Goal: Book appointment/travel/reservation

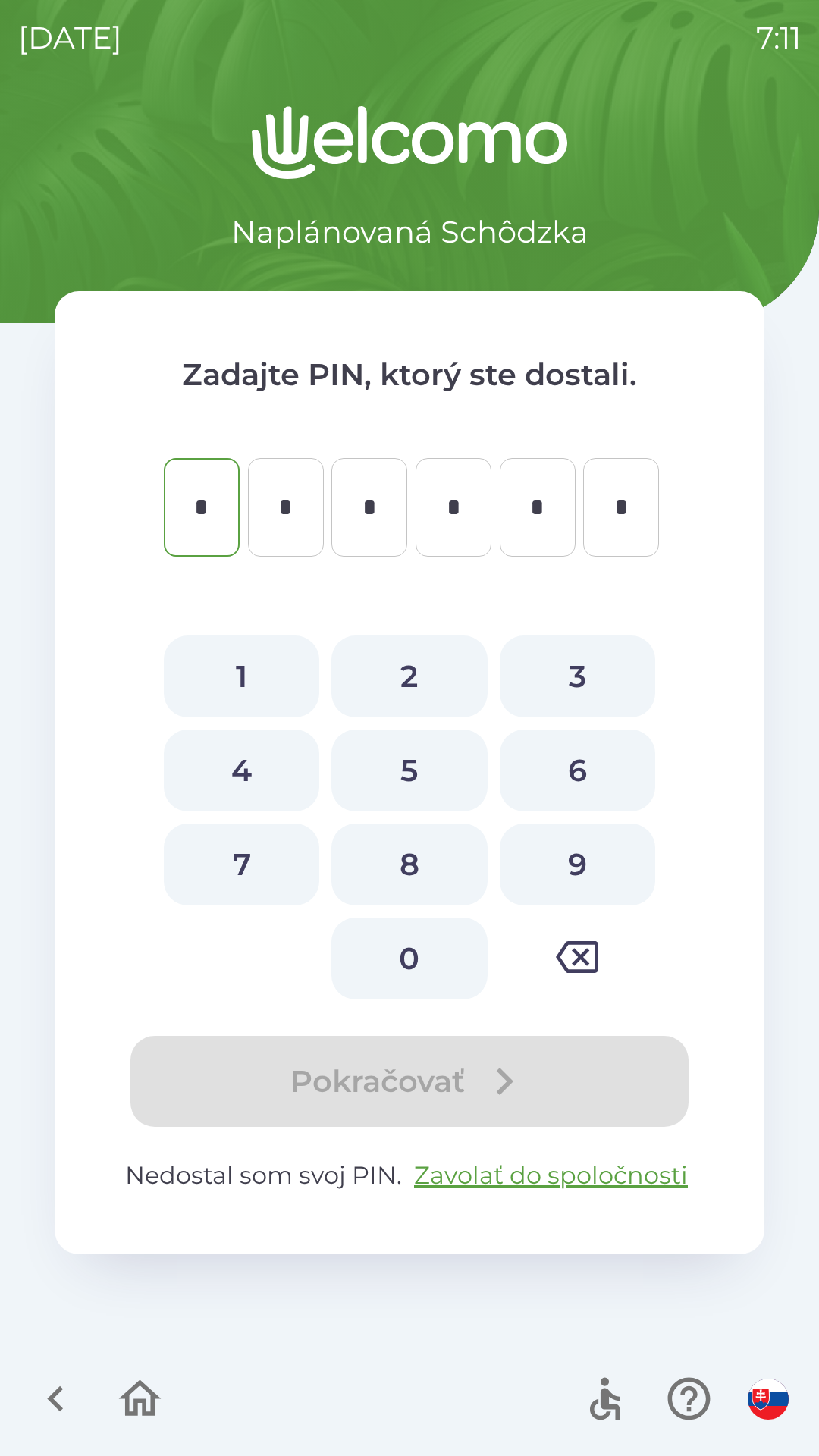
click at [586, 679] on button "3" at bounding box center [577, 676] width 155 height 82
type input "*"
click at [261, 776] on button "4" at bounding box center [241, 770] width 155 height 82
type input "*"
click at [395, 957] on button "0" at bounding box center [409, 959] width 155 height 82
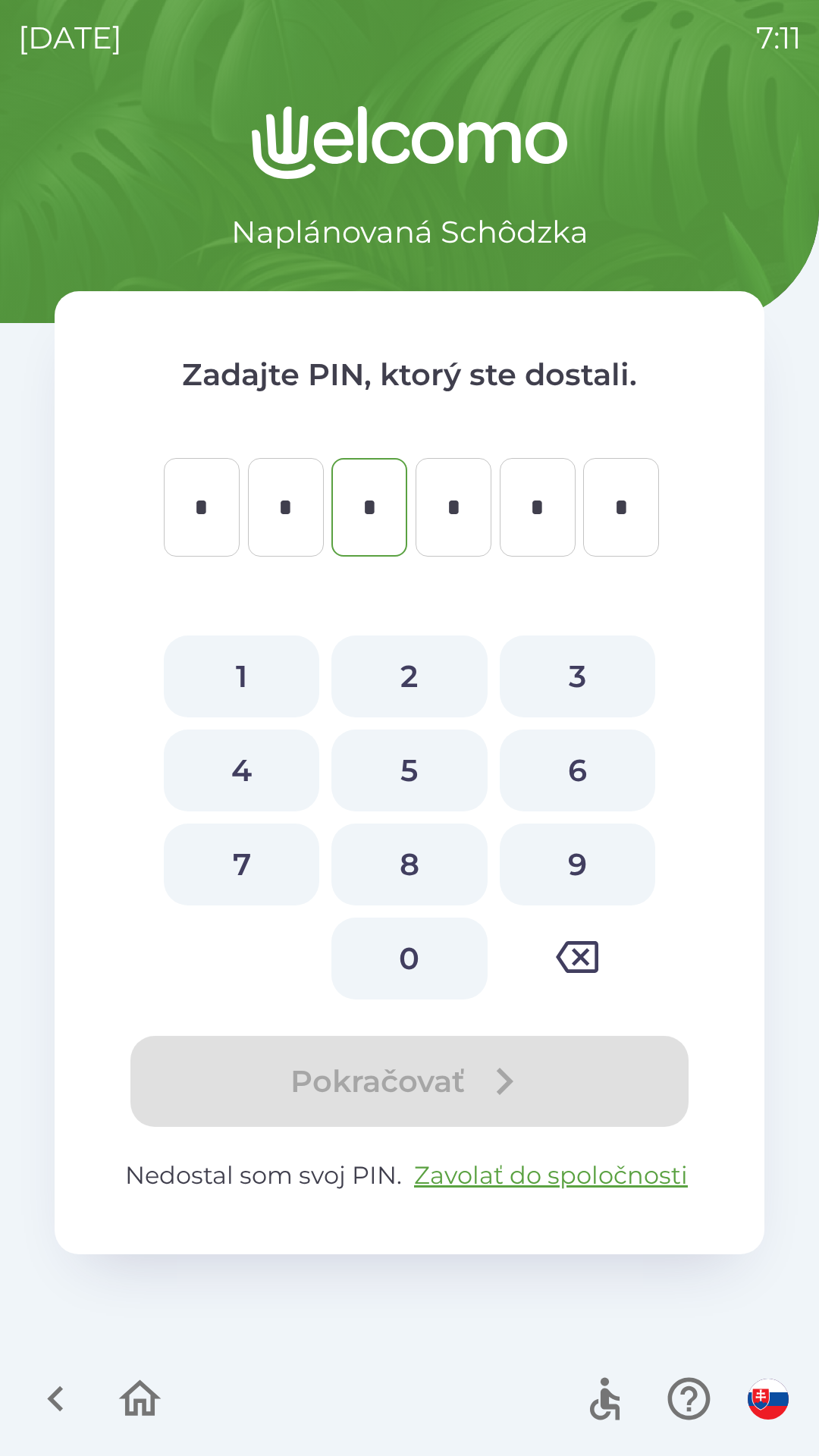
type input "*"
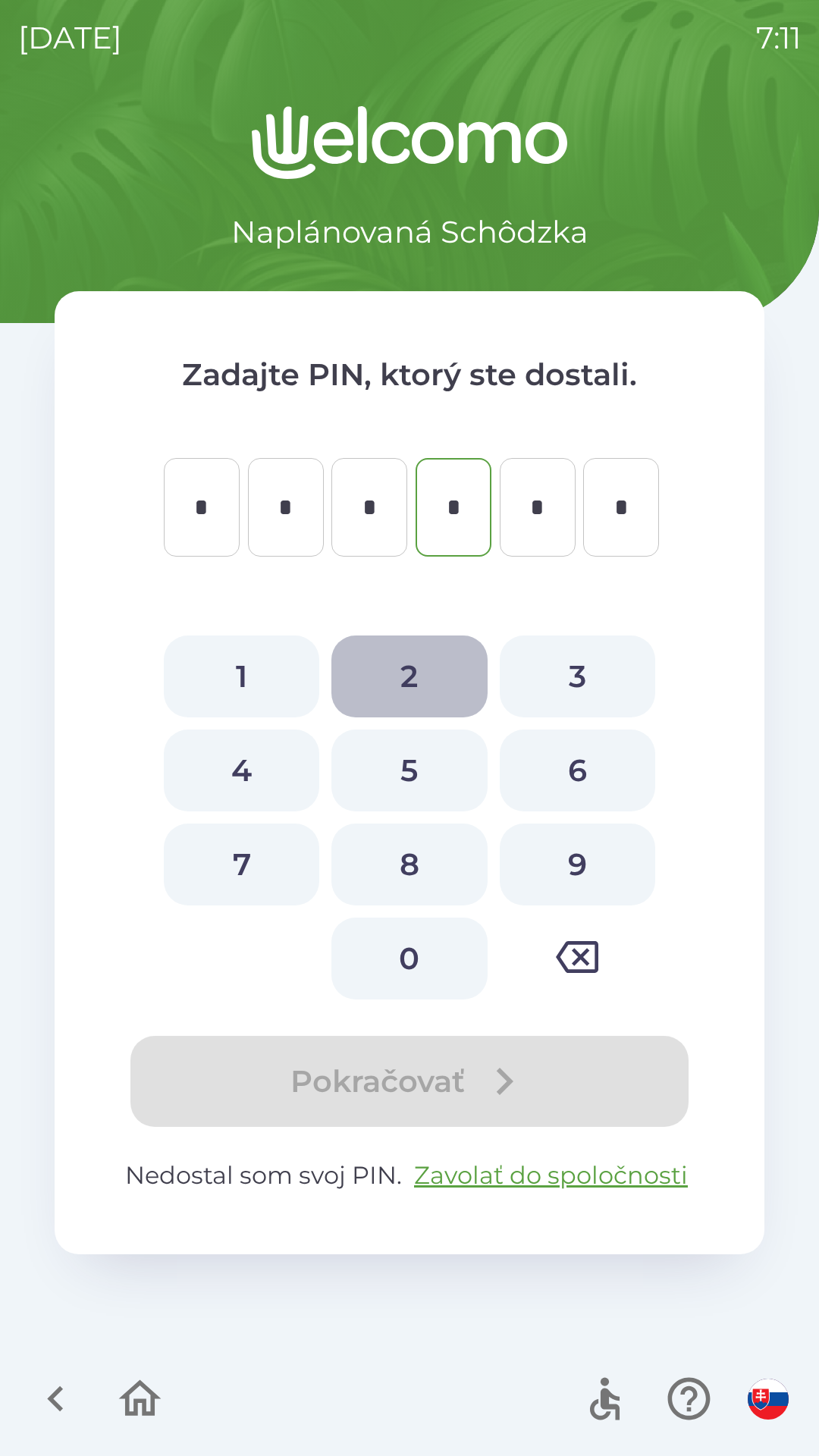
click at [411, 683] on button "2" at bounding box center [409, 676] width 155 height 82
type input "*"
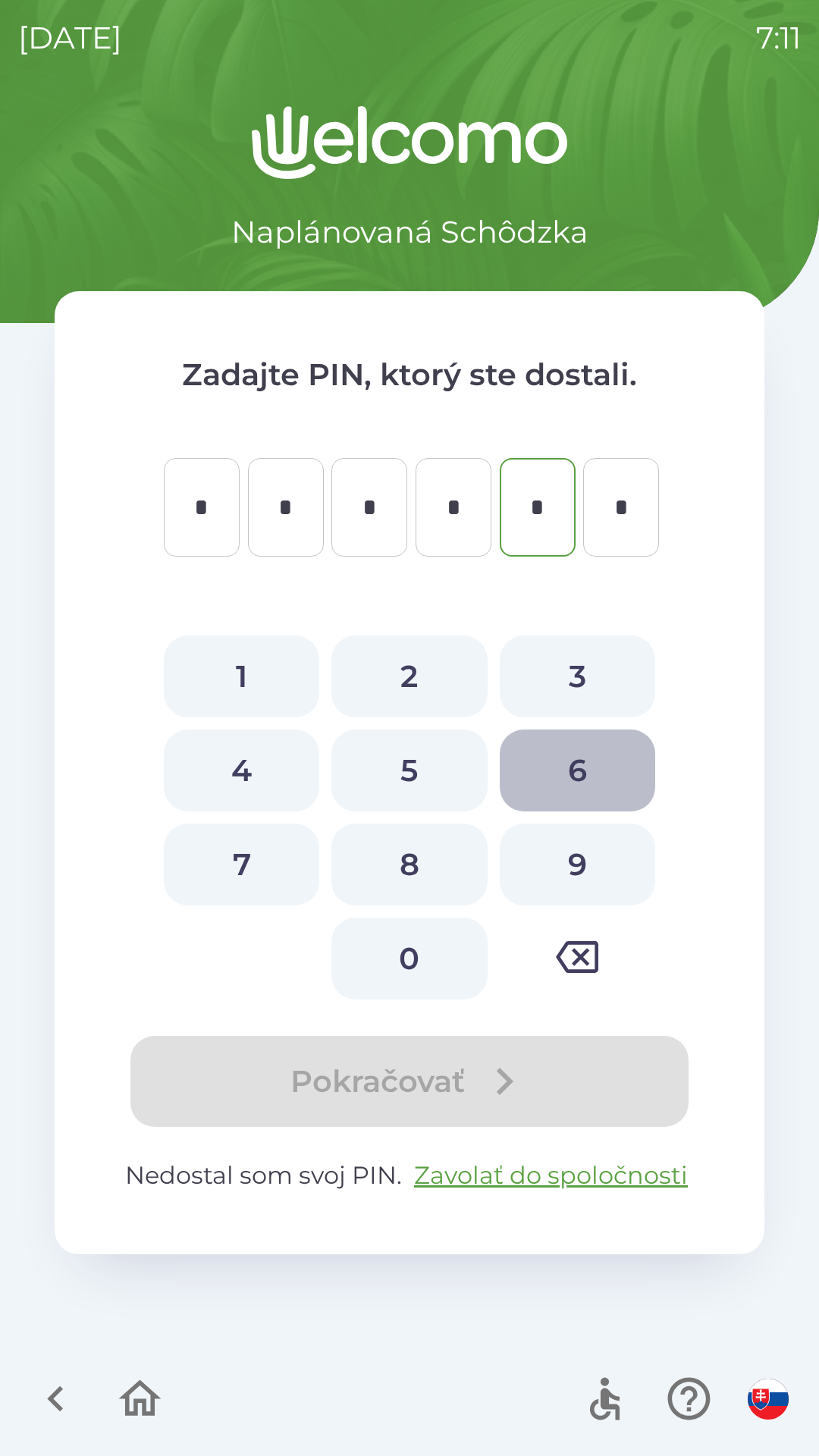
click at [587, 777] on button "6" at bounding box center [577, 770] width 155 height 82
type input "*"
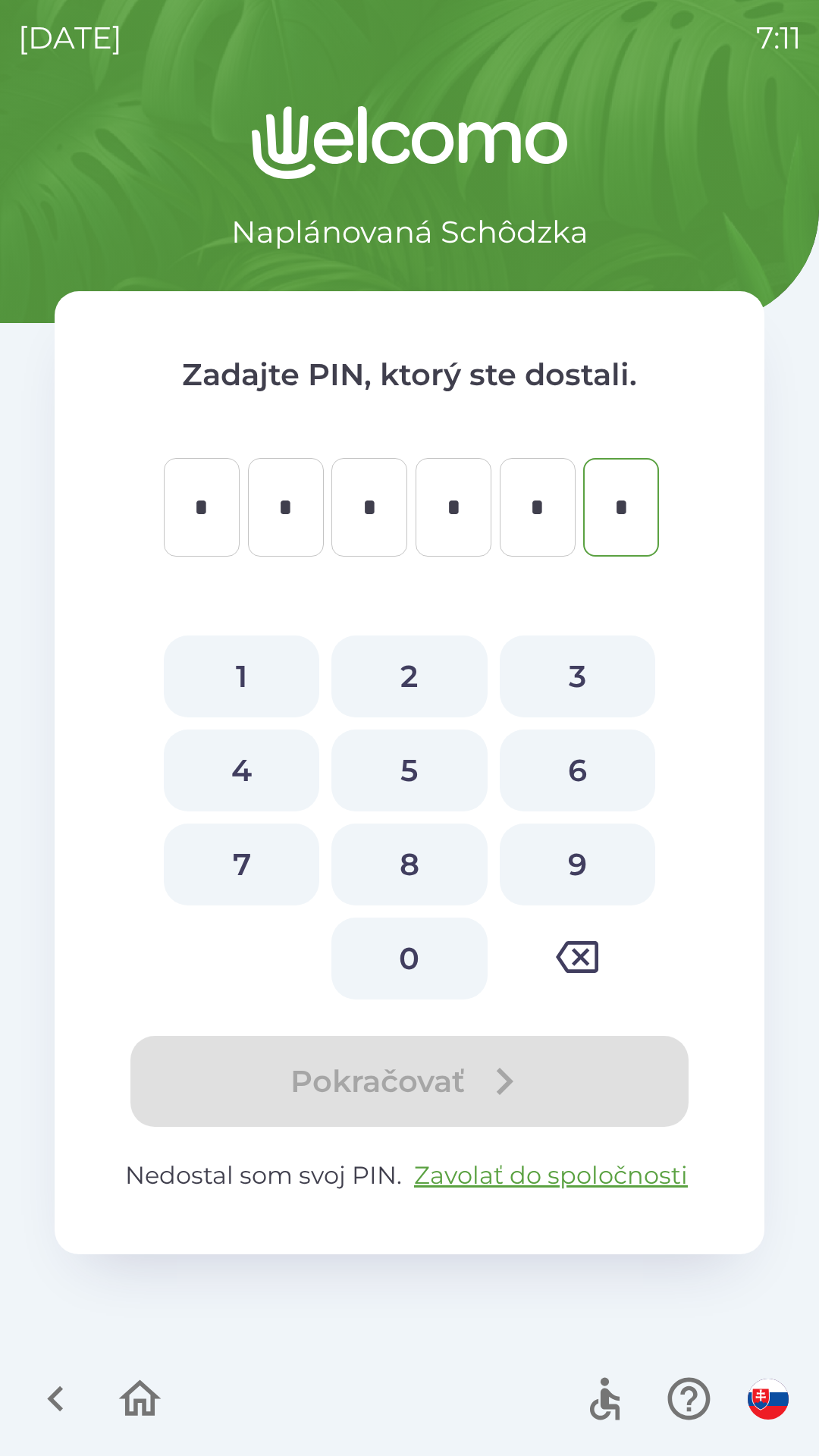
click at [579, 881] on button "9" at bounding box center [577, 865] width 155 height 82
type input "*"
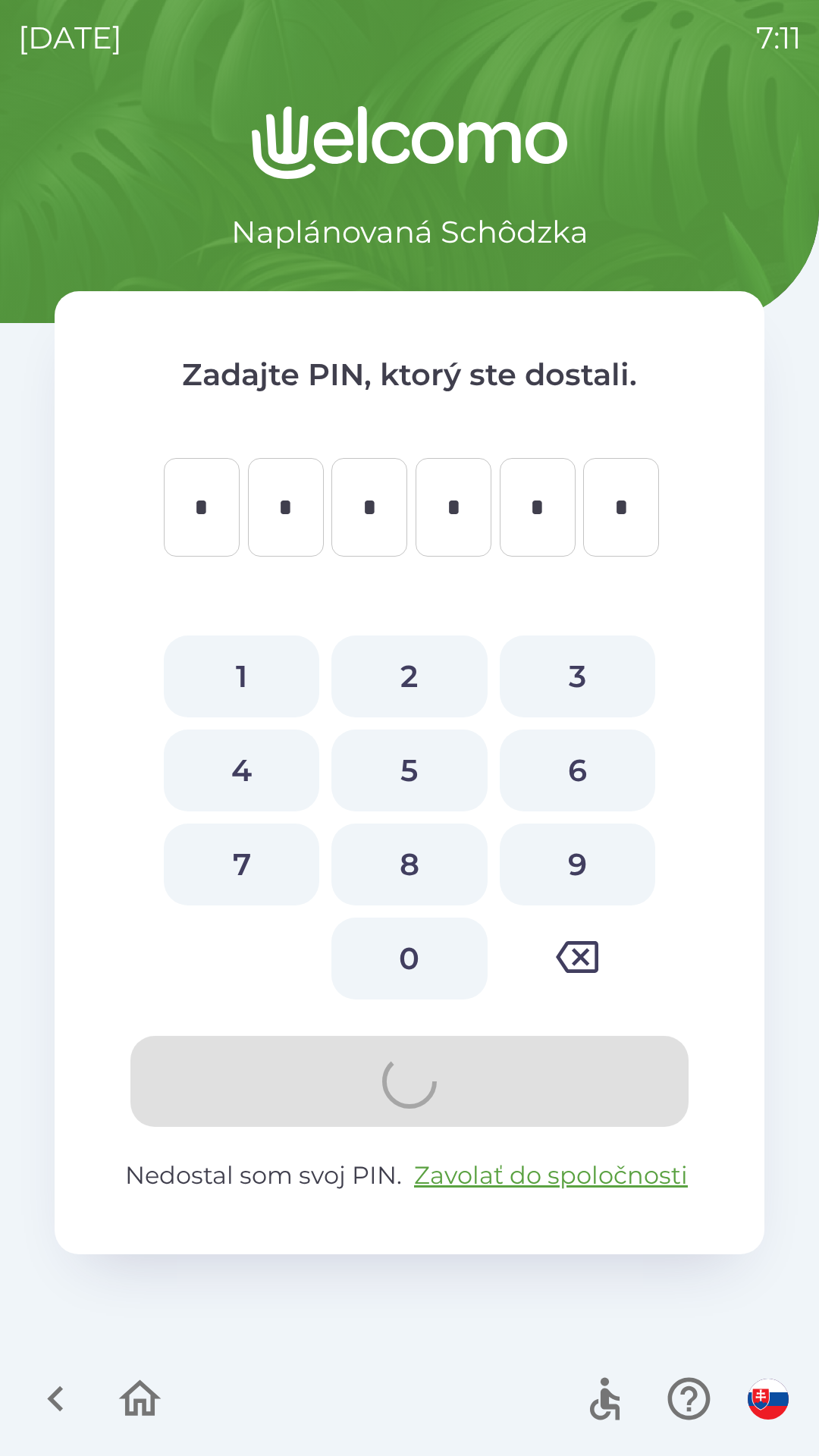
type input "*"
click at [393, 1094] on div "Pokračovať" at bounding box center [409, 1081] width 588 height 91
click at [570, 683] on button "3" at bounding box center [577, 676] width 155 height 82
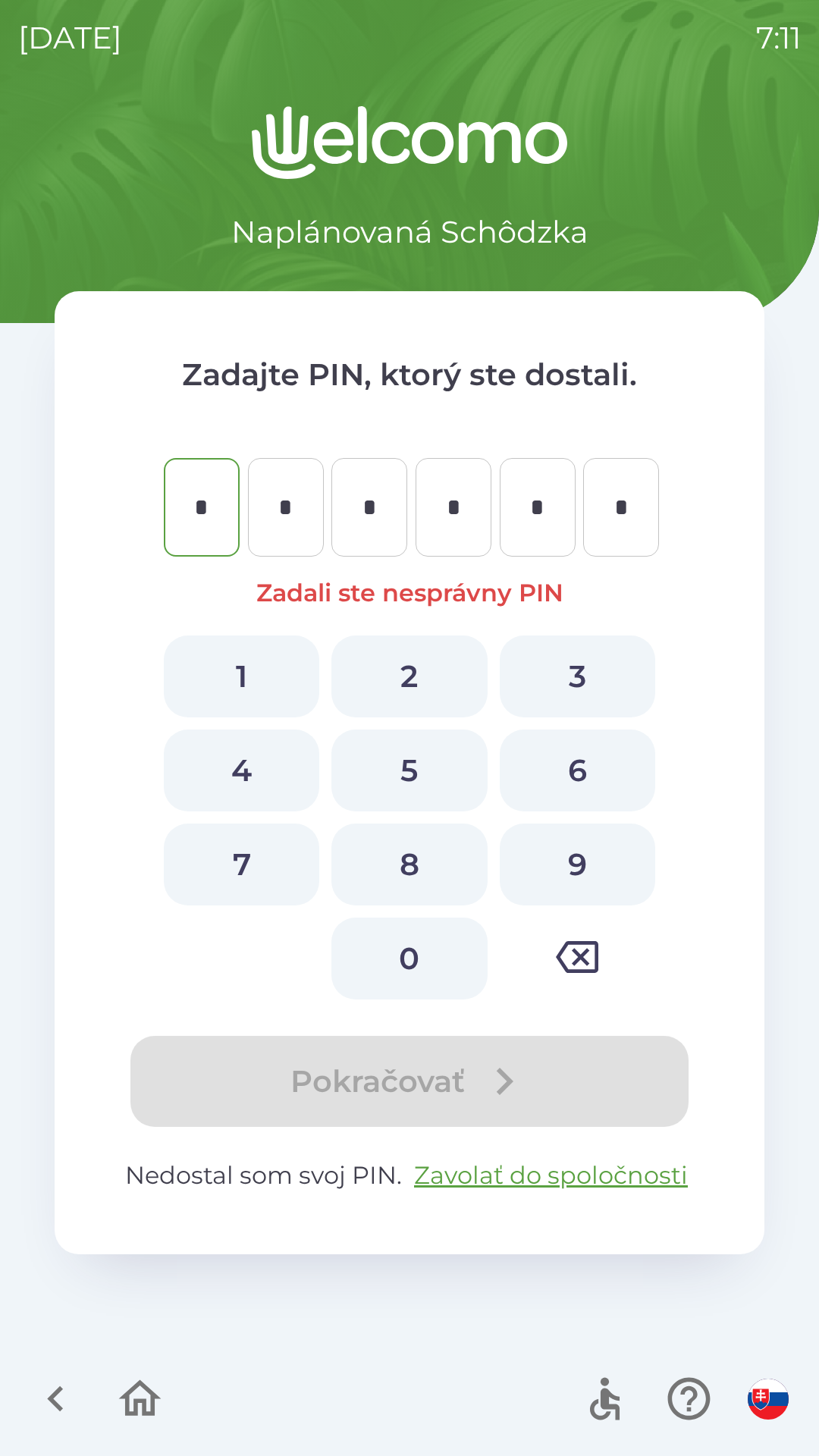
type input "*"
click at [248, 783] on button "4" at bounding box center [241, 770] width 155 height 82
type input "*"
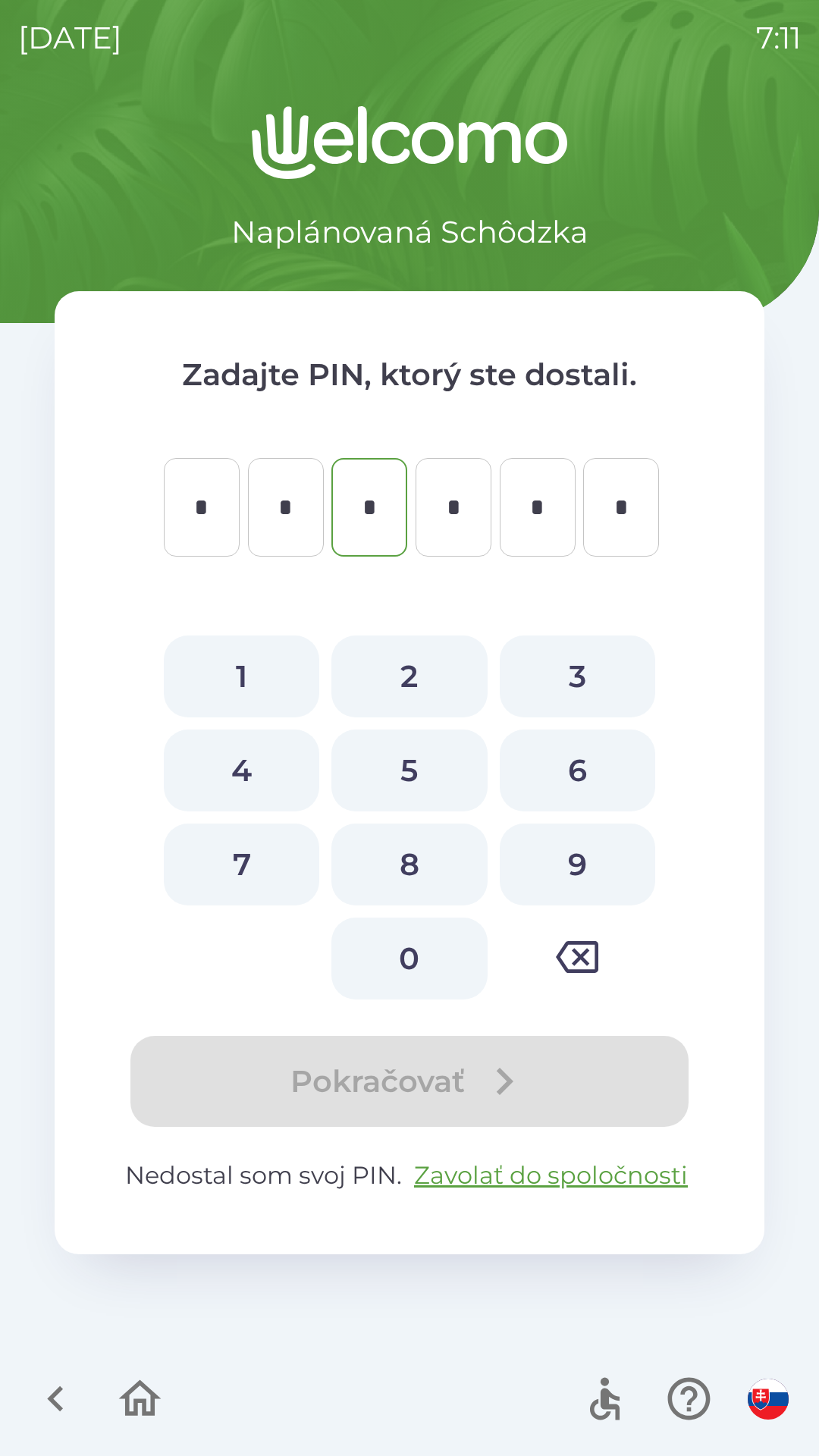
click at [415, 970] on button "0" at bounding box center [409, 959] width 155 height 82
type input "*"
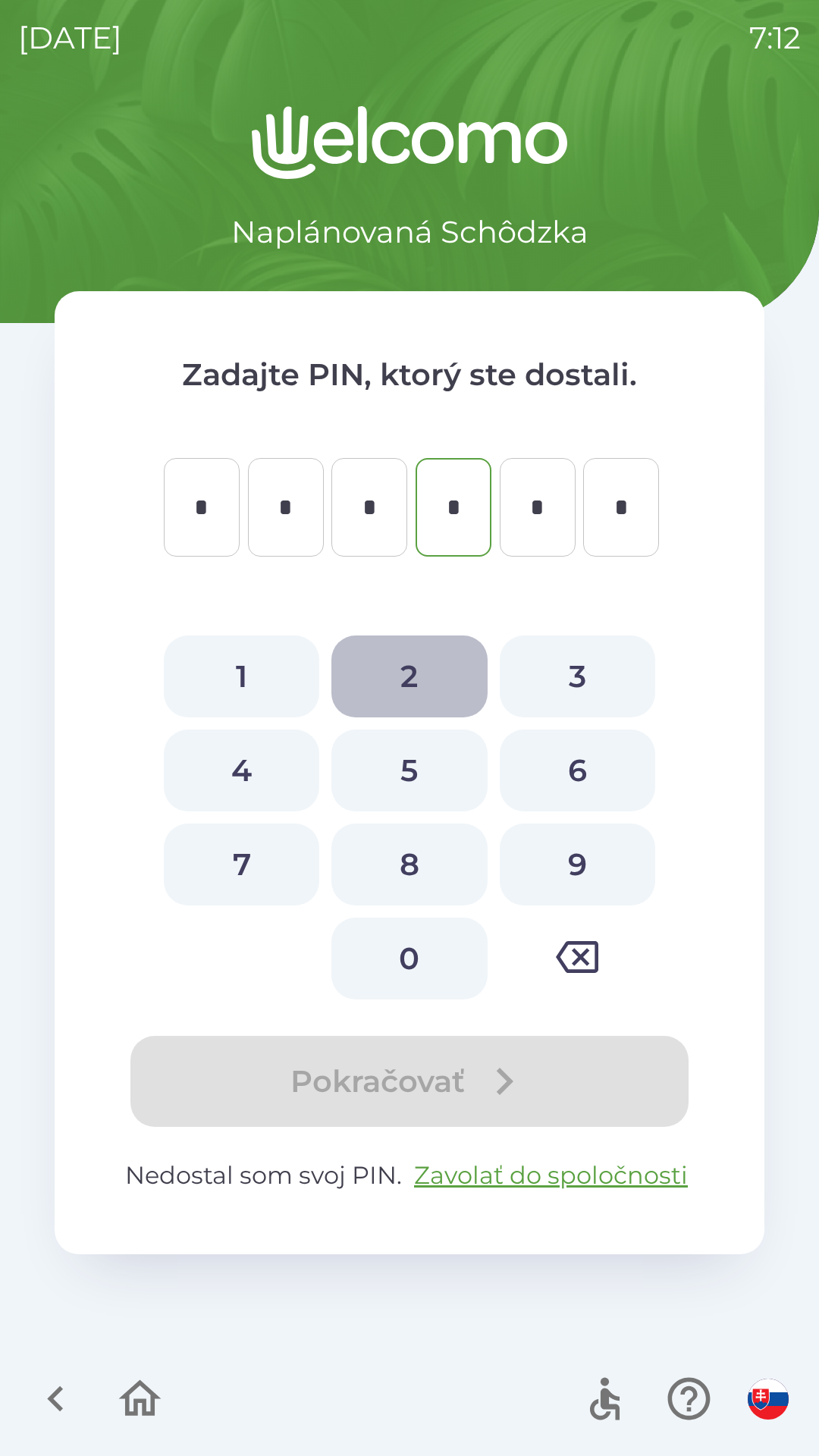
click at [425, 667] on button "2" at bounding box center [409, 676] width 155 height 82
type input "*"
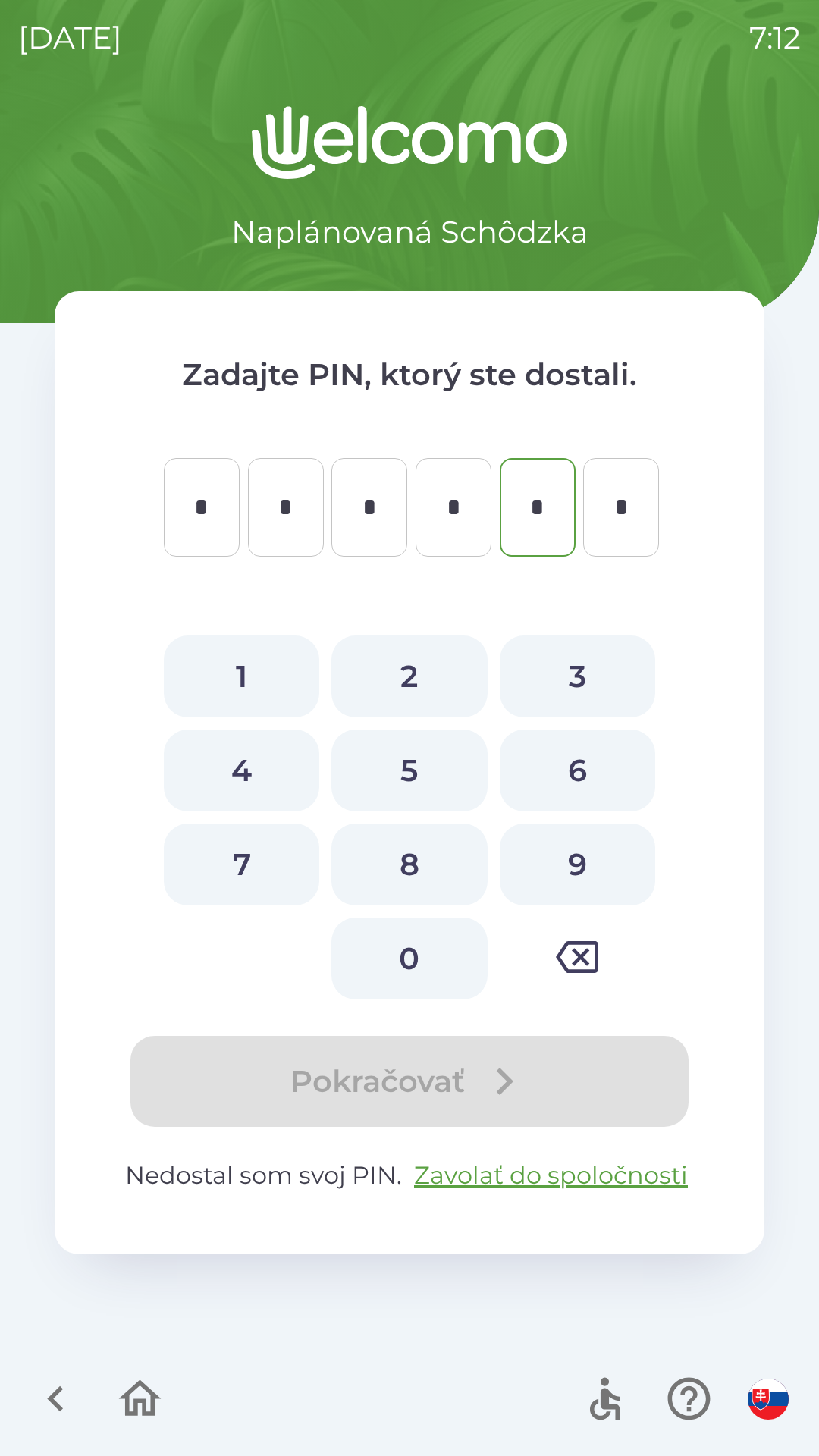
click at [579, 882] on button "9" at bounding box center [577, 865] width 155 height 82
type input "*"
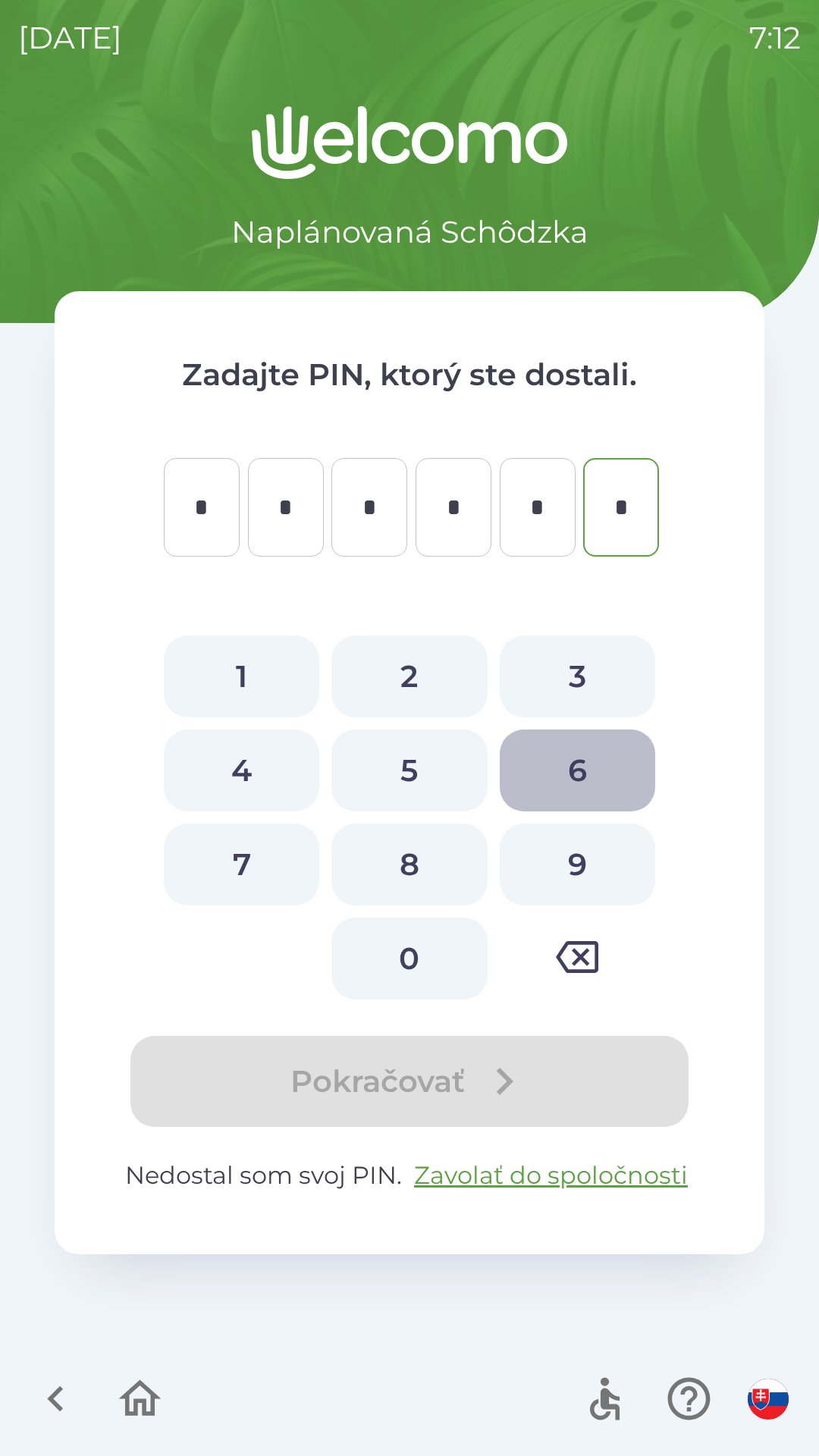
click at [563, 760] on button "6" at bounding box center [577, 770] width 155 height 82
type input "*"
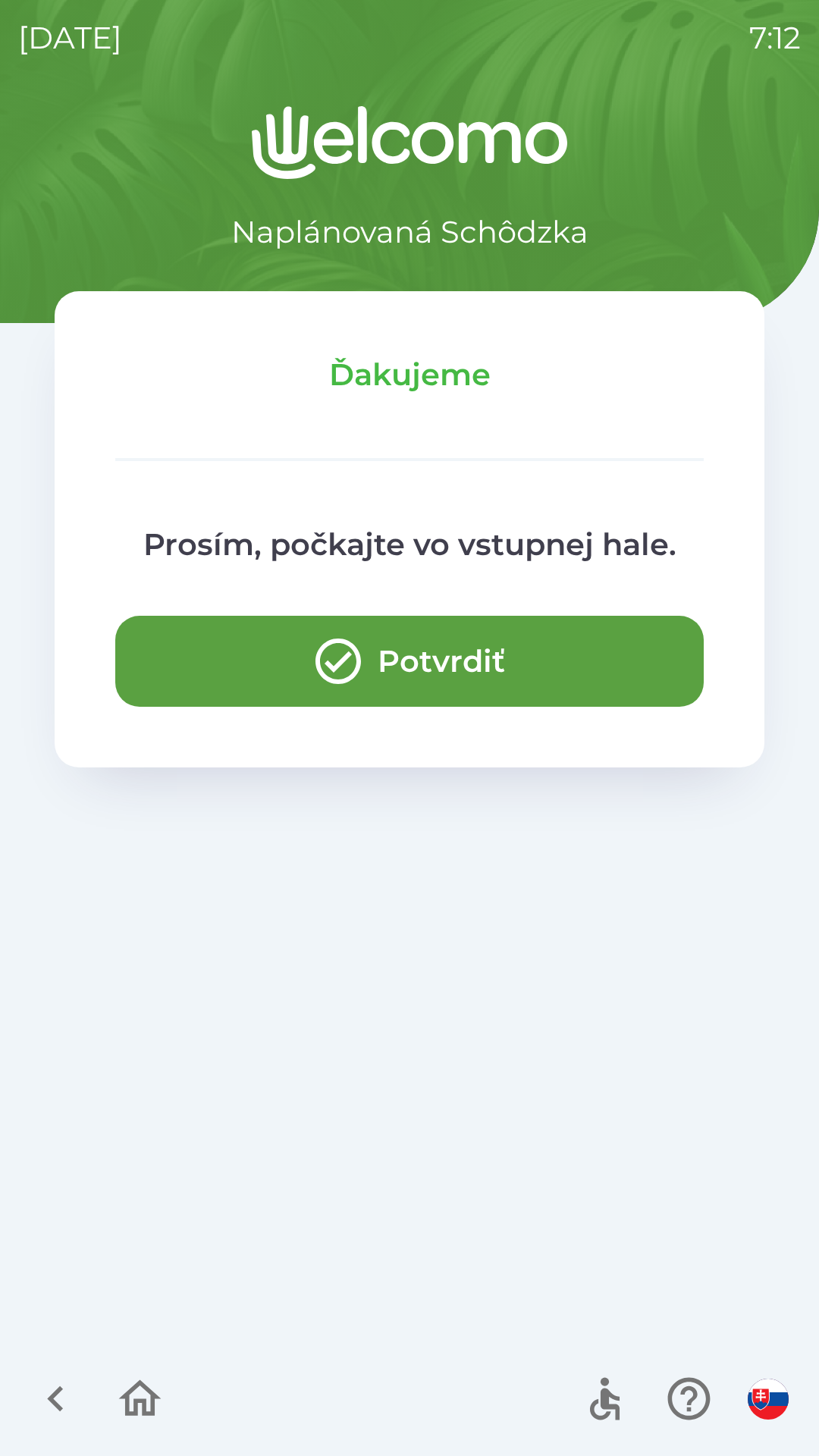
click at [398, 661] on button "Potvrdiť" at bounding box center [409, 661] width 588 height 91
